Goal: Task Accomplishment & Management: Use online tool/utility

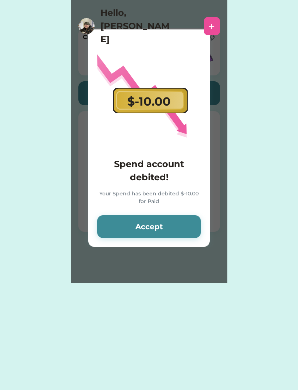
click at [119, 228] on button "Accept" at bounding box center [149, 226] width 104 height 23
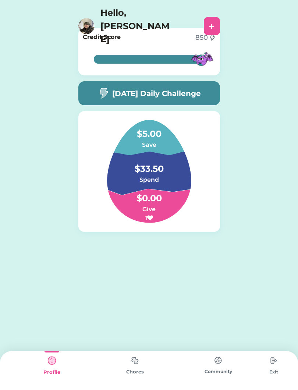
click at [106, 155] on img at bounding box center [149, 171] width 120 height 103
click at [99, 142] on img at bounding box center [149, 171] width 120 height 103
click at [102, 131] on img at bounding box center [149, 171] width 120 height 103
click at [93, 117] on div "$5.00 Save $33.50 Spend $0.00 Give 1" at bounding box center [149, 171] width 142 height 121
click at [95, 138] on img at bounding box center [149, 171] width 120 height 103
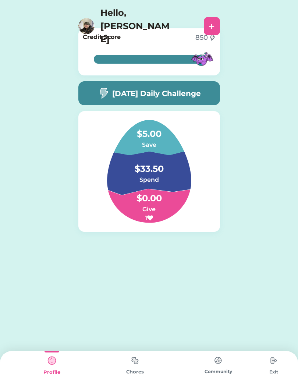
click at [95, 140] on img at bounding box center [149, 171] width 120 height 103
click at [135, 365] on img at bounding box center [135, 360] width 15 height 14
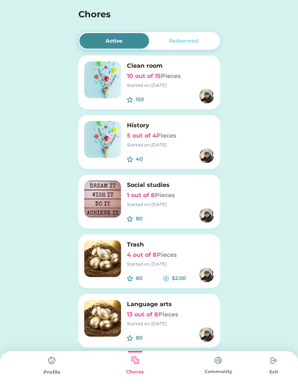
click at [120, 259] on img at bounding box center [102, 258] width 37 height 37
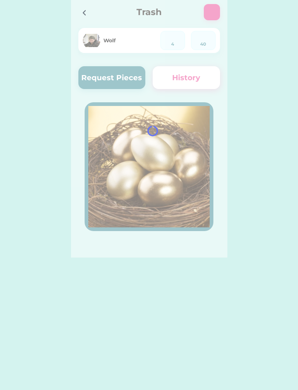
click at [104, 264] on div "Active Redeemed Clean room 10 out of 15 Pieces Started on [DATE] 150 $ History …" at bounding box center [149, 195] width 298 height 390
click at [106, 74] on div at bounding box center [149, 129] width 156 height 258
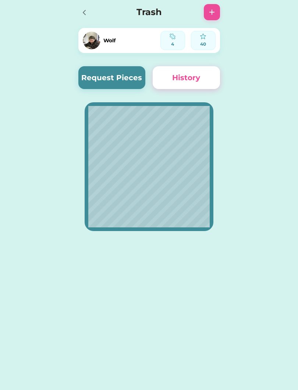
click at [109, 77] on button "Request Pieces" at bounding box center [111, 77] width 67 height 23
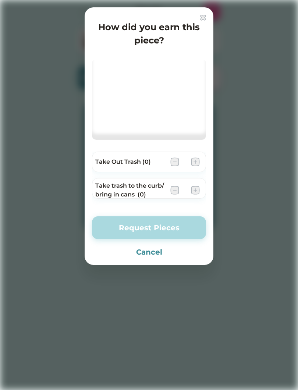
click at [206, 7] on div at bounding box center [149, 195] width 298 height 390
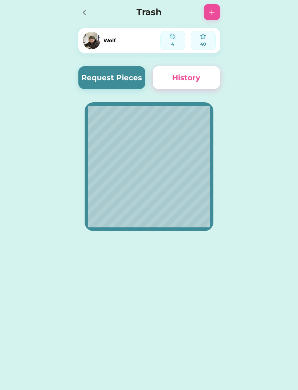
click at [202, 15] on div "Trash" at bounding box center [149, 12] width 156 height 24
click at [82, 8] on icon at bounding box center [84, 12] width 9 height 9
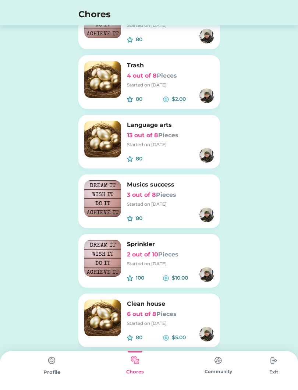
scroll to position [184, 0]
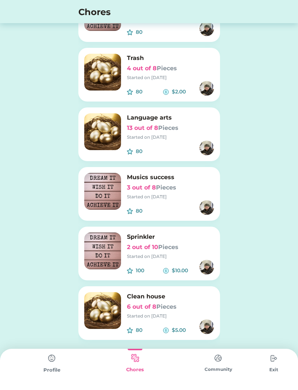
click at [64, 364] on div "Profile" at bounding box center [51, 370] width 83 height 39
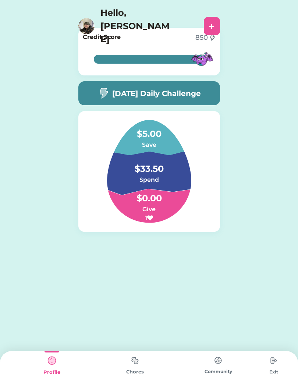
click at [139, 366] on img at bounding box center [135, 360] width 15 height 14
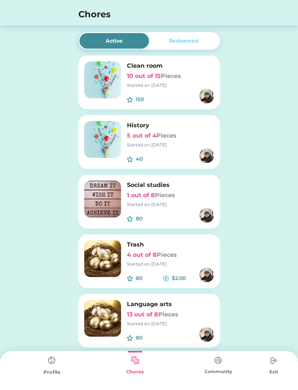
scroll to position [26, 0]
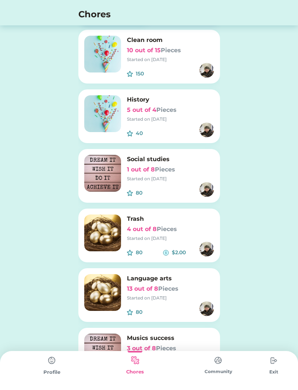
click at [46, 362] on img at bounding box center [52, 360] width 15 height 15
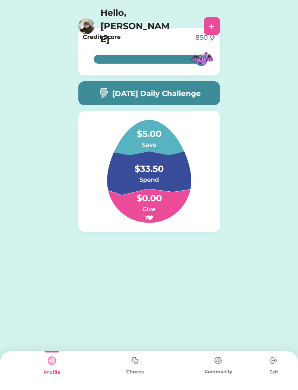
click at [130, 366] on img at bounding box center [135, 360] width 15 height 14
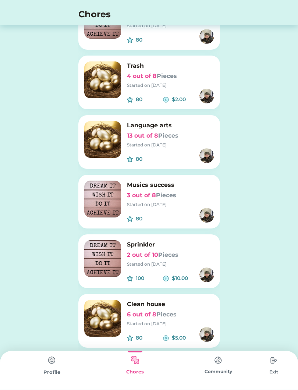
scroll to position [179, 0]
